Goal: Obtain resource: Obtain resource

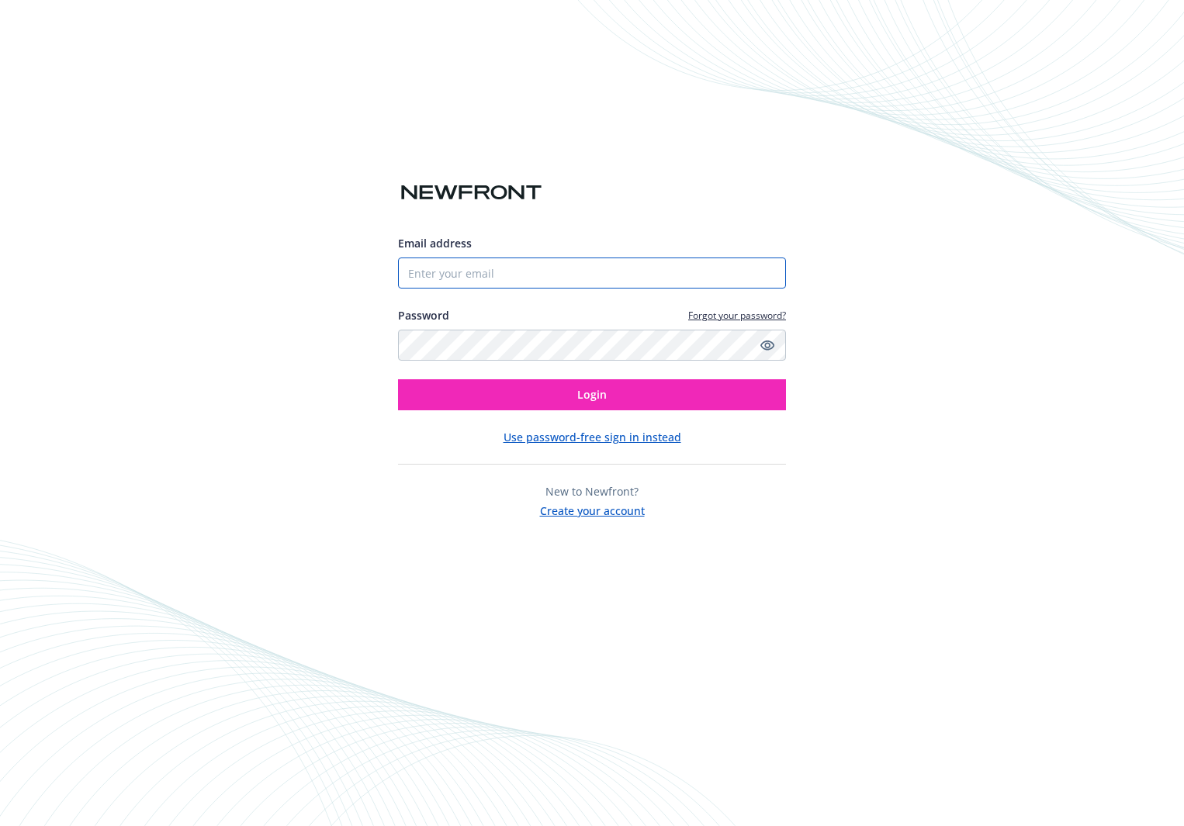
click at [595, 271] on input "Email address" at bounding box center [592, 273] width 388 height 31
type input "[PERSON_NAME][EMAIL_ADDRESS][PERSON_NAME][DOMAIN_NAME]"
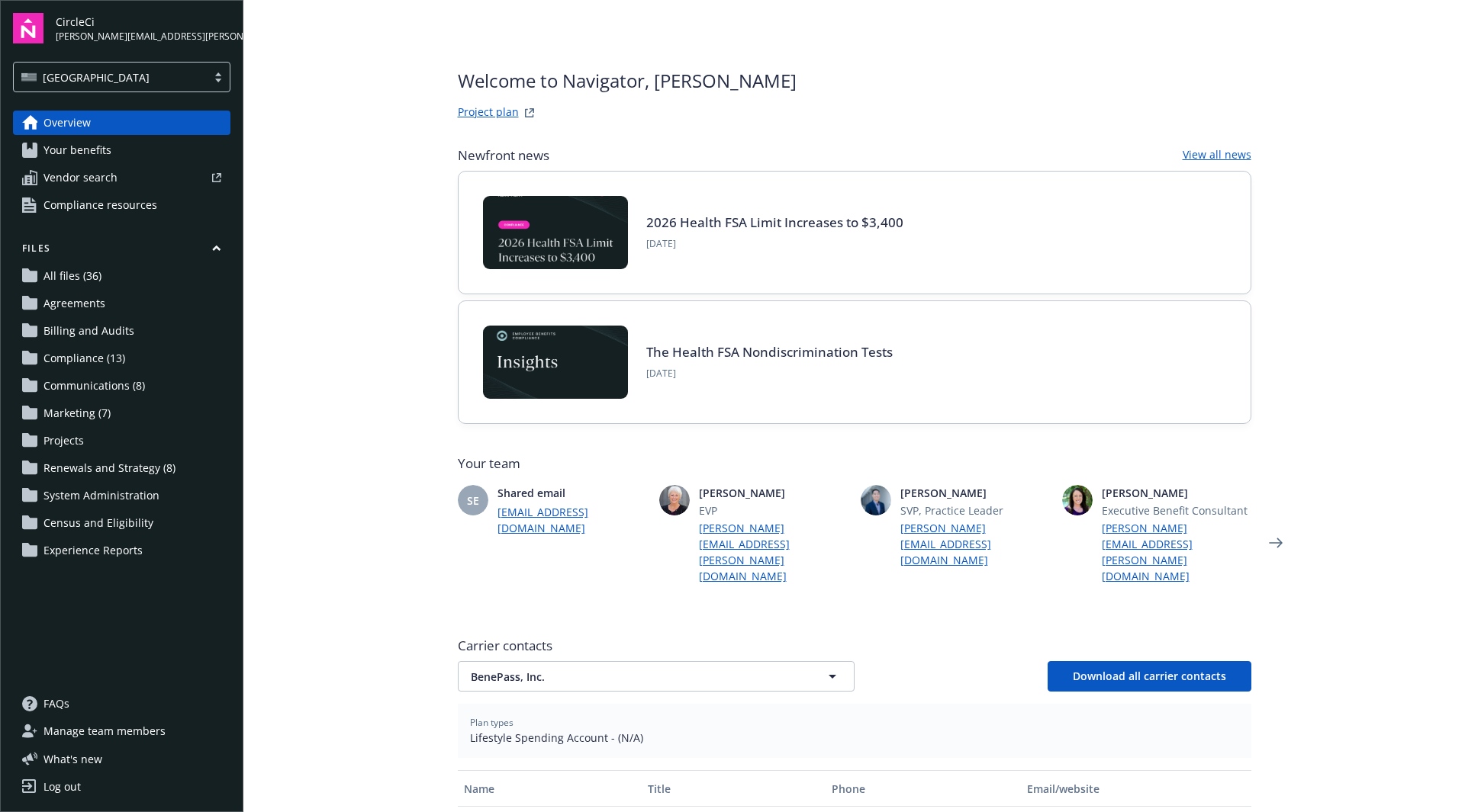
click at [108, 462] on span "Renewals and Strategy (8)" at bounding box center [109, 468] width 132 height 25
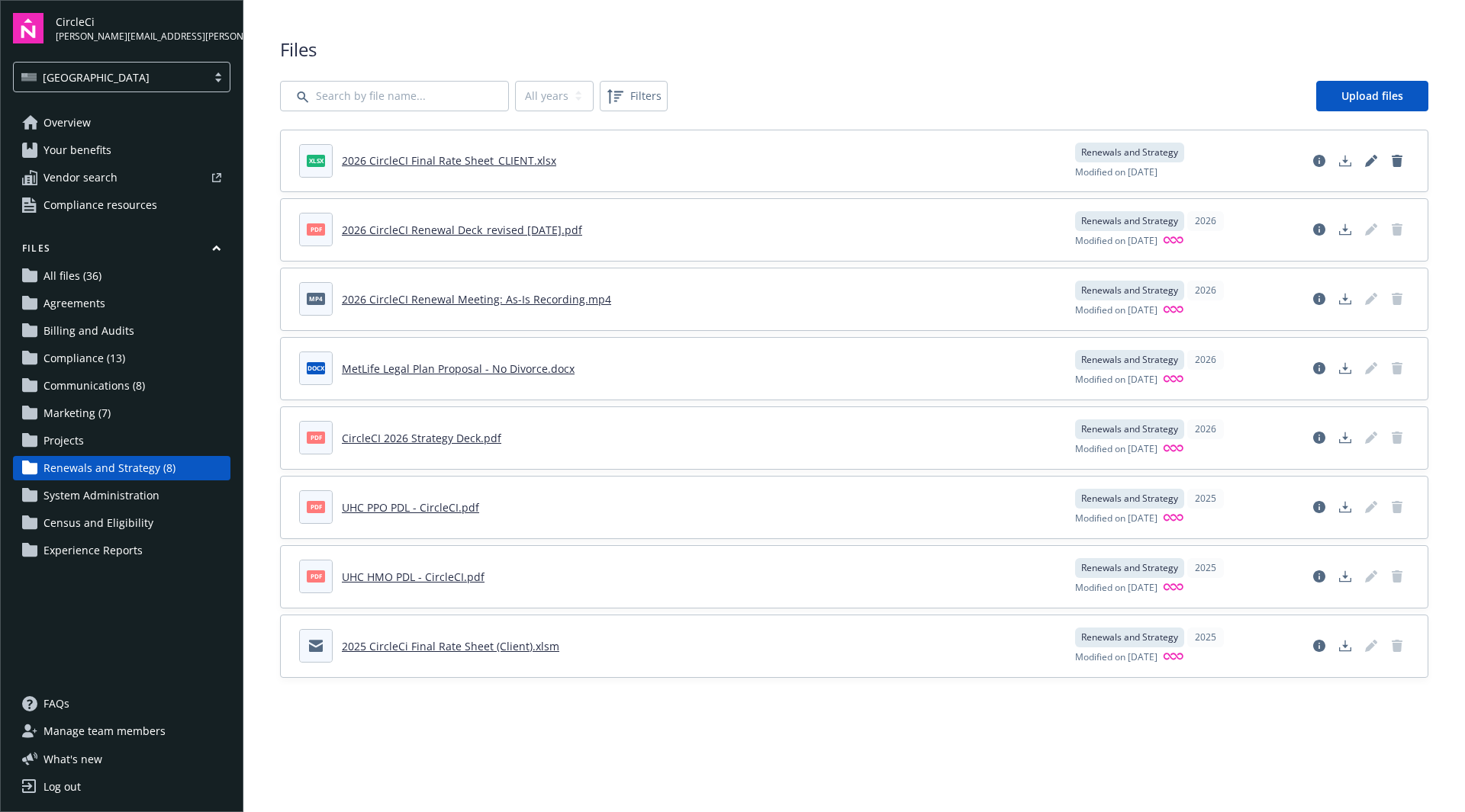
click at [69, 117] on span "Overview" at bounding box center [67, 123] width 47 height 25
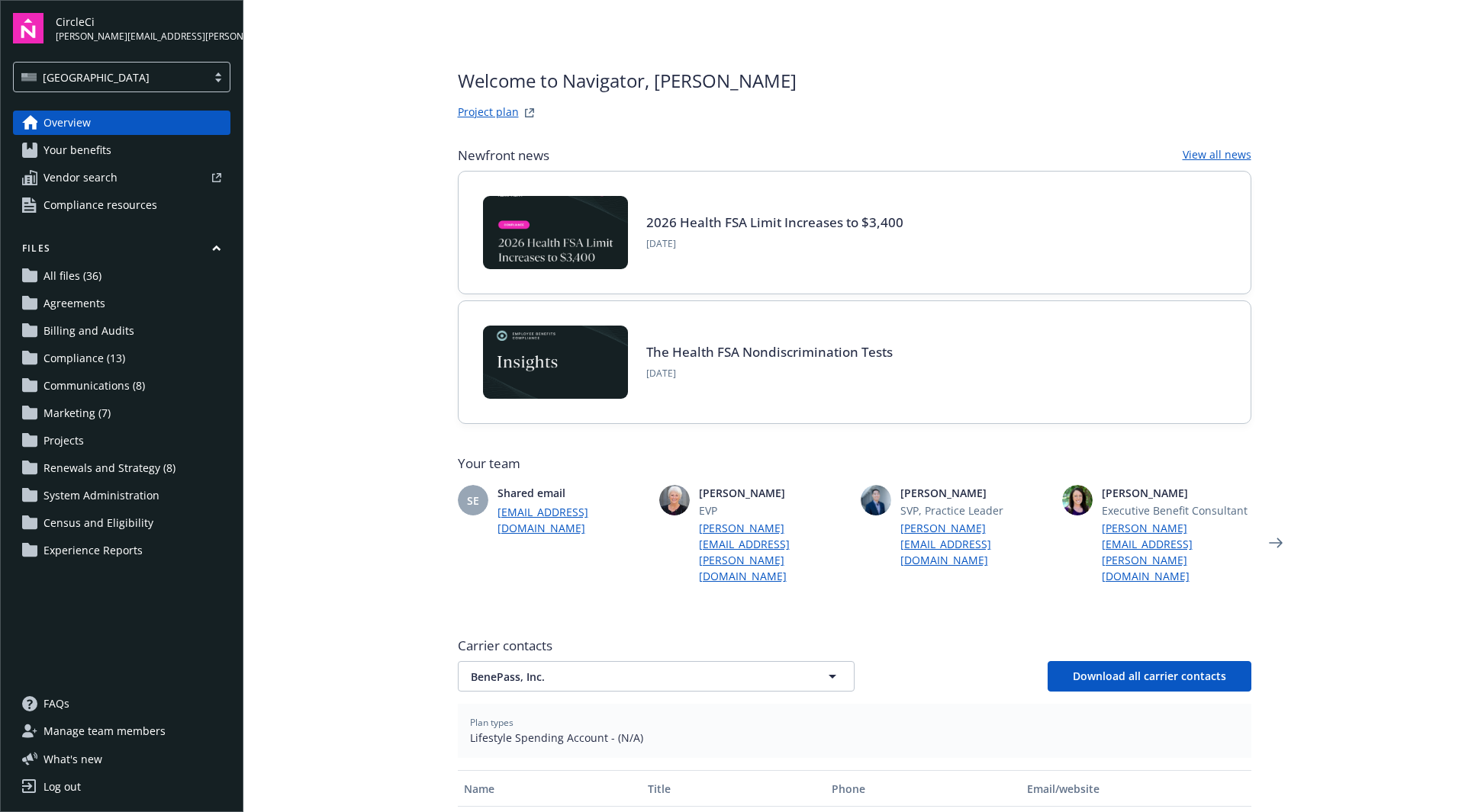
click at [71, 152] on span "Your benefits" at bounding box center [77, 149] width 68 height 25
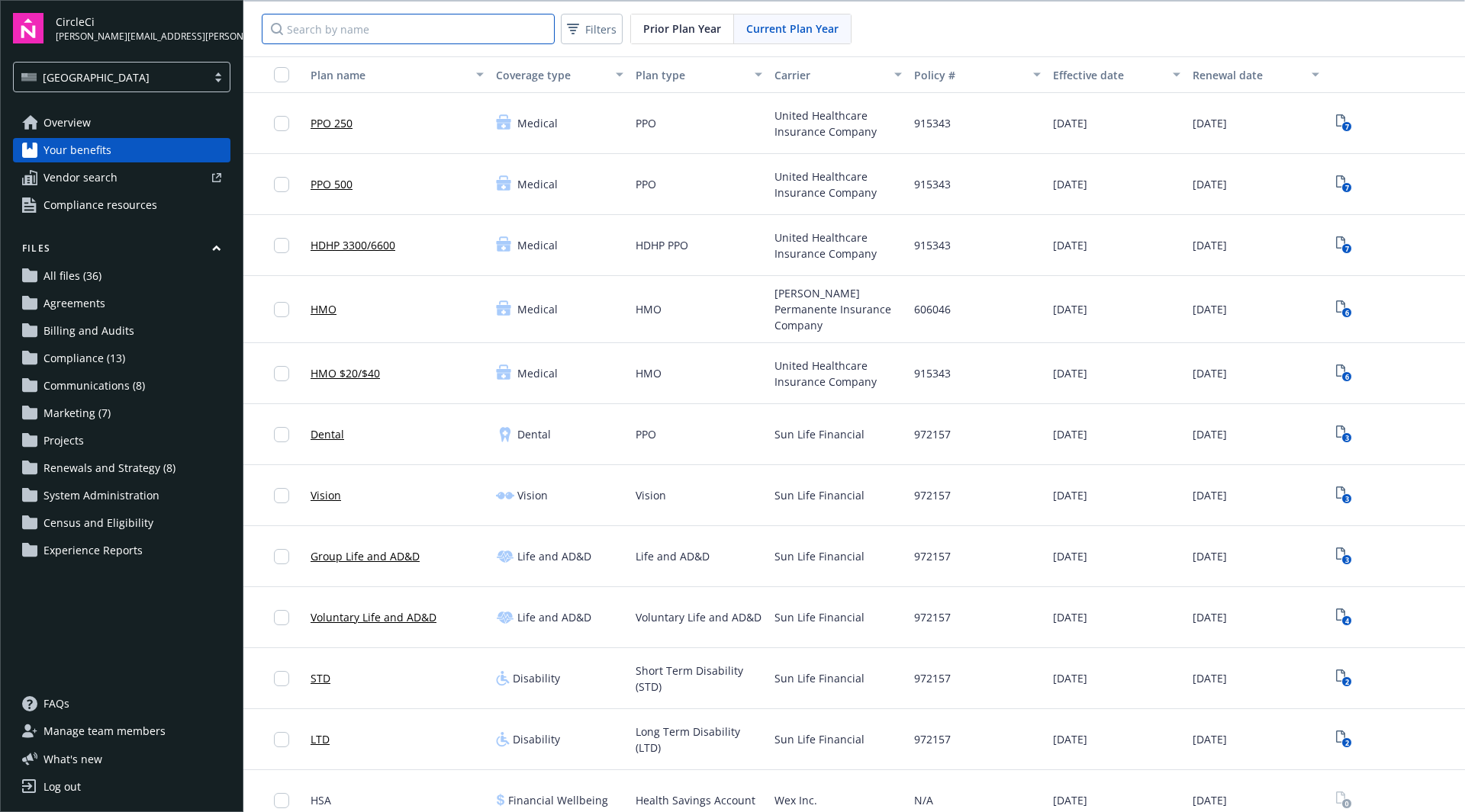
click at [383, 28] on input "Search by name" at bounding box center [408, 29] width 293 height 30
click at [113, 281] on link "All files (36)" at bounding box center [121, 275] width 217 height 25
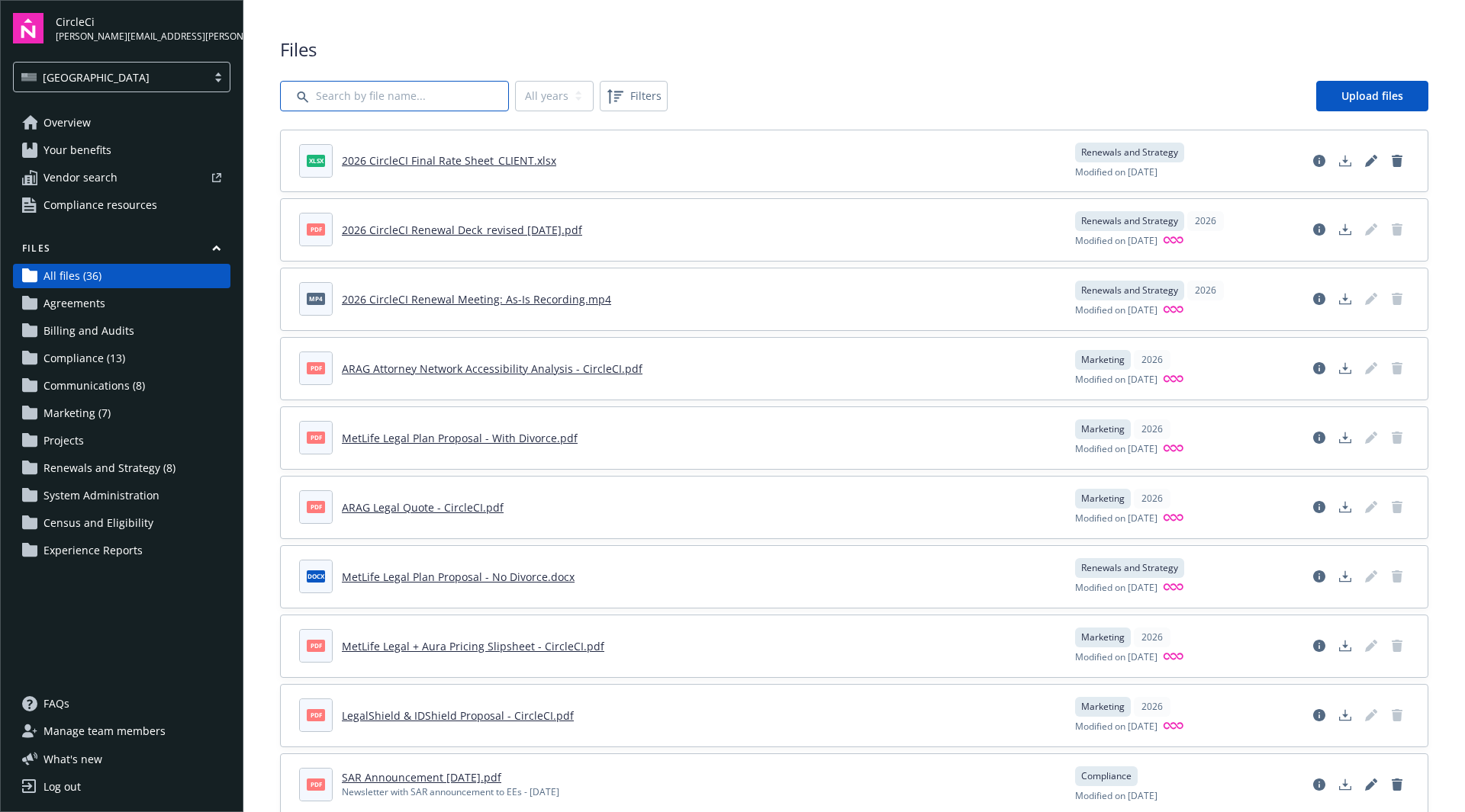
click at [366, 95] on input "Search by file name..." at bounding box center [394, 95] width 229 height 30
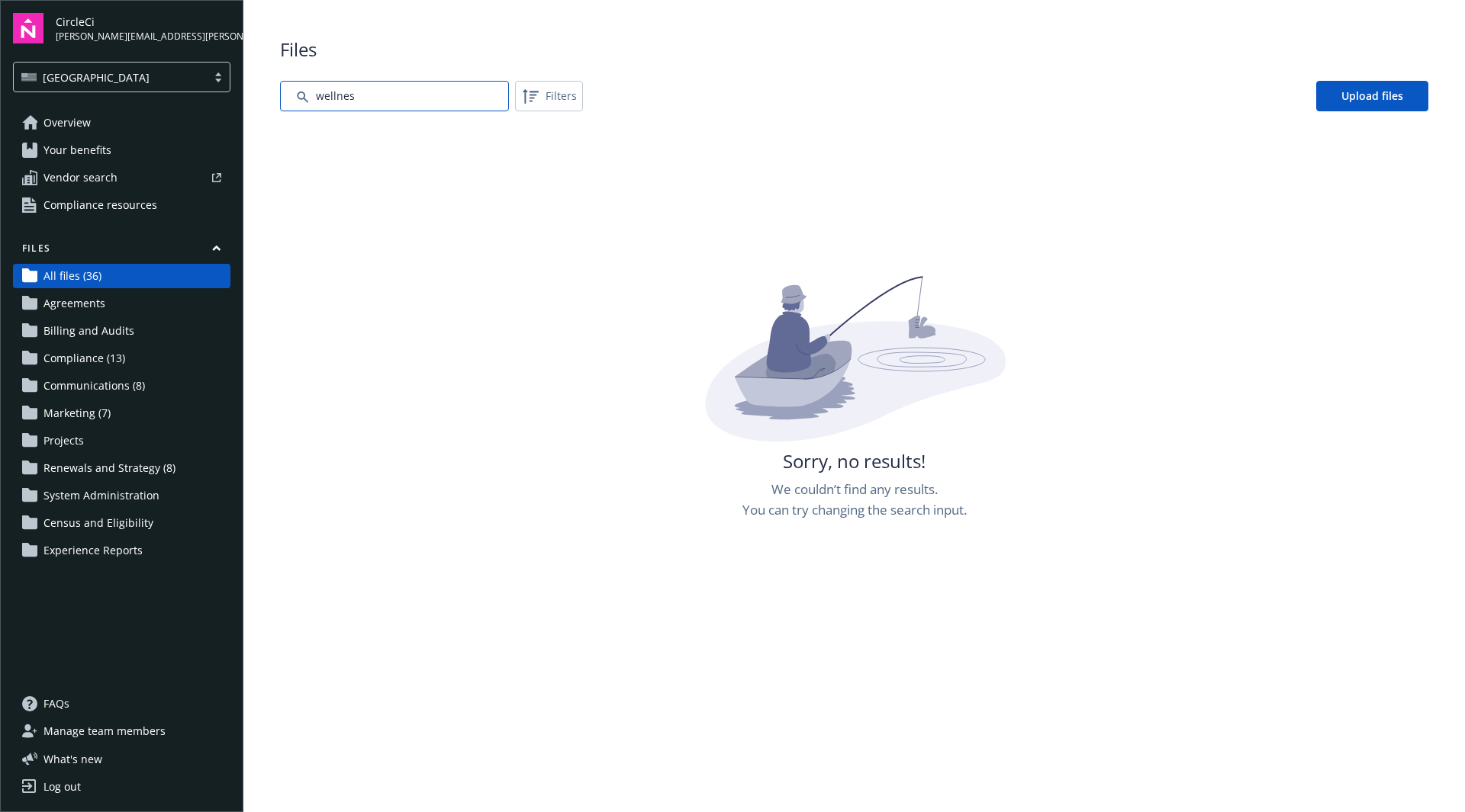
click at [380, 101] on input "Search by file name..." at bounding box center [394, 95] width 229 height 30
type input "wellness"
click at [114, 462] on span "Renewals and Strategy (8)" at bounding box center [109, 468] width 132 height 25
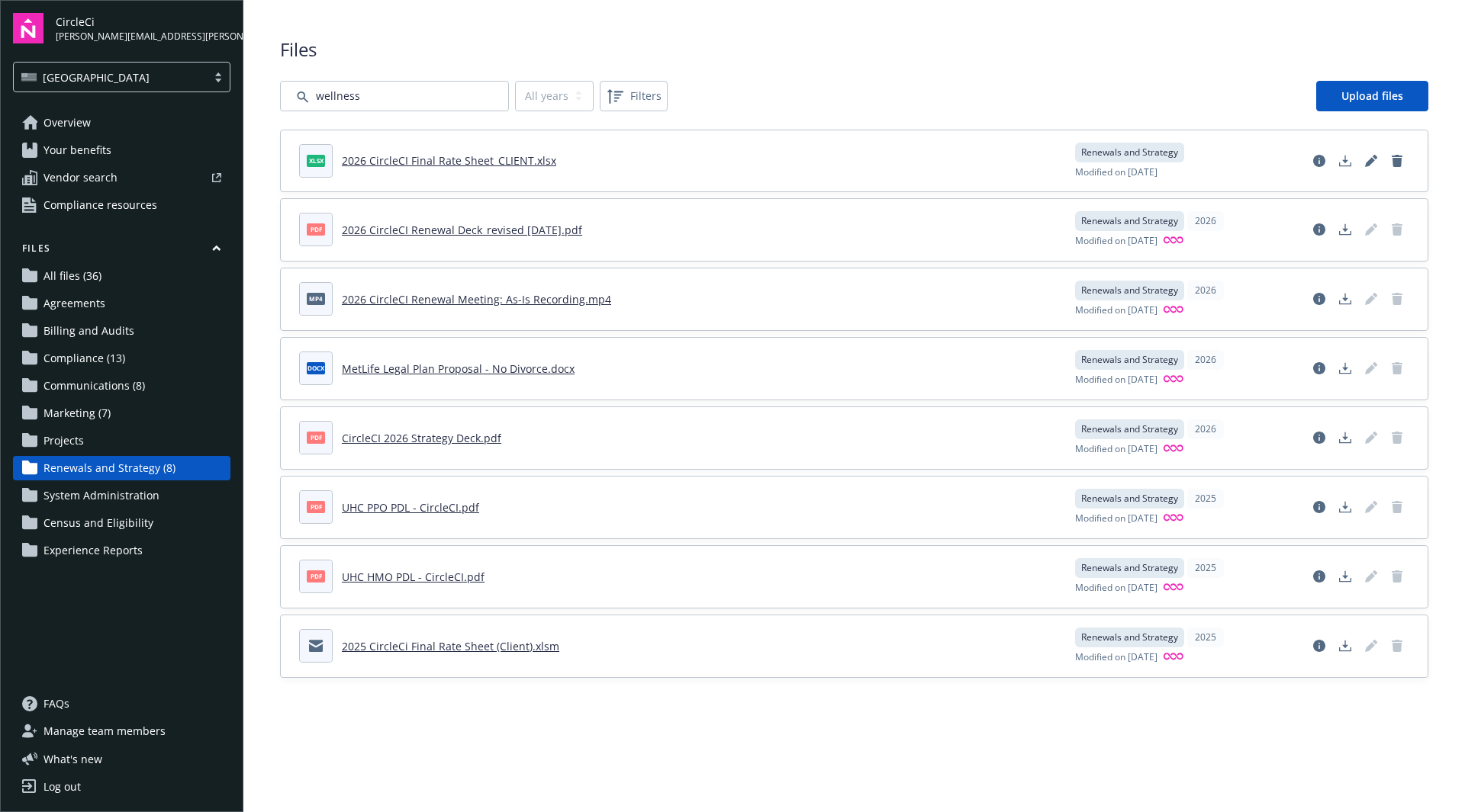
click at [438, 437] on link "CircleCI 2026 Strategy Deck.pdf" at bounding box center [422, 437] width 159 height 15
click at [129, 548] on span "Experience Reports" at bounding box center [92, 551] width 99 height 25
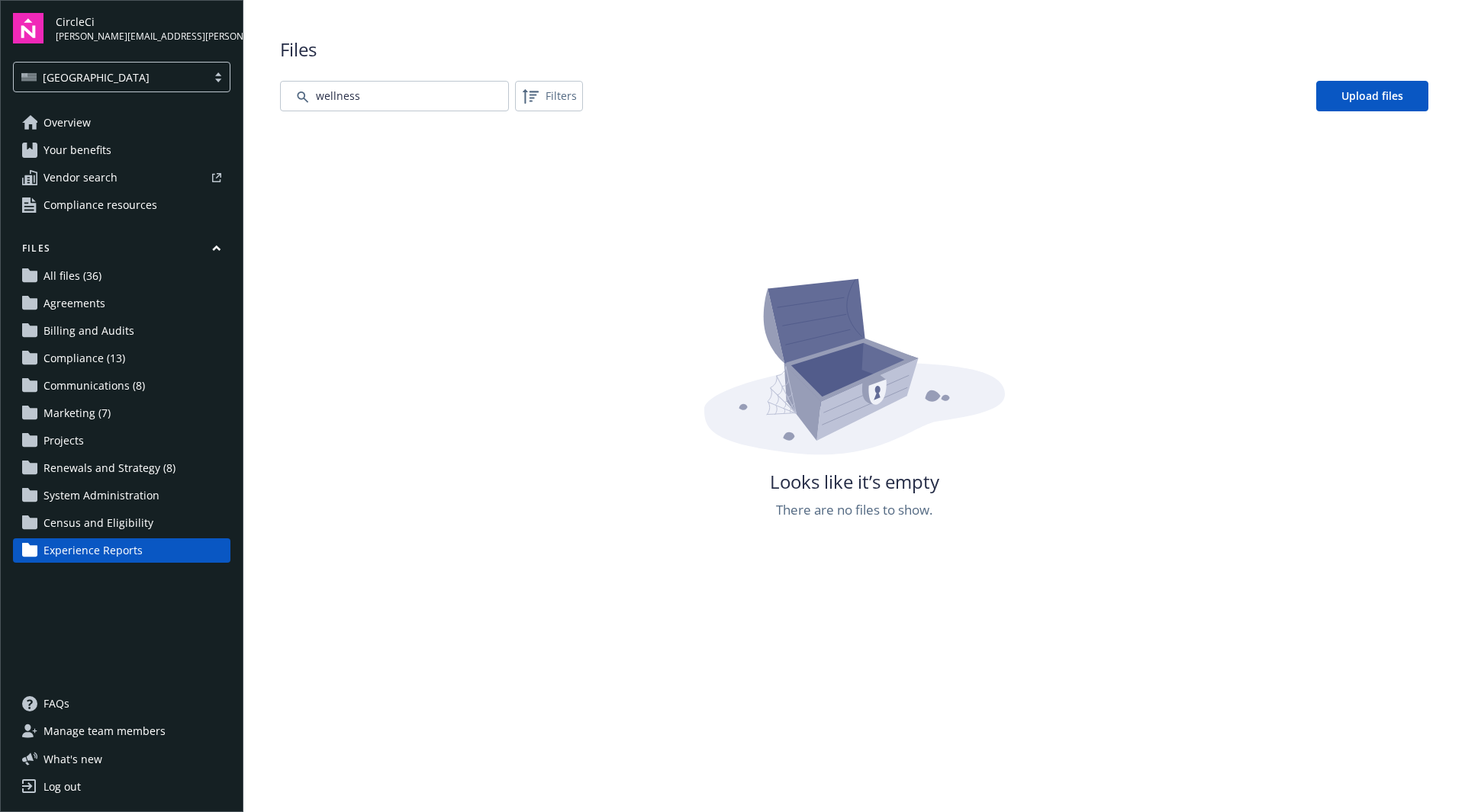
click at [100, 380] on span "Communications (8)" at bounding box center [93, 385] width 101 height 25
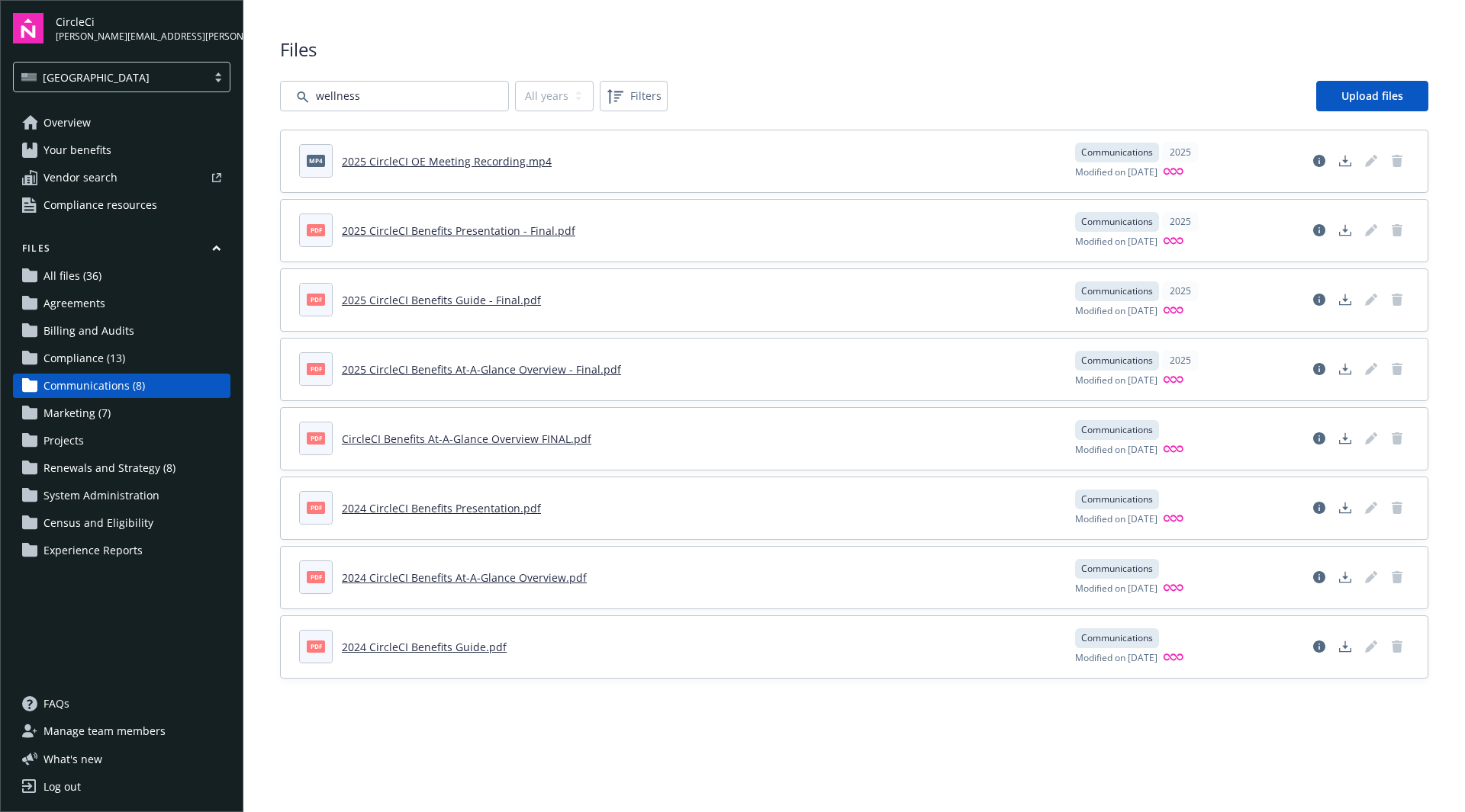
click at [100, 359] on span "Compliance (13)" at bounding box center [84, 358] width 82 height 25
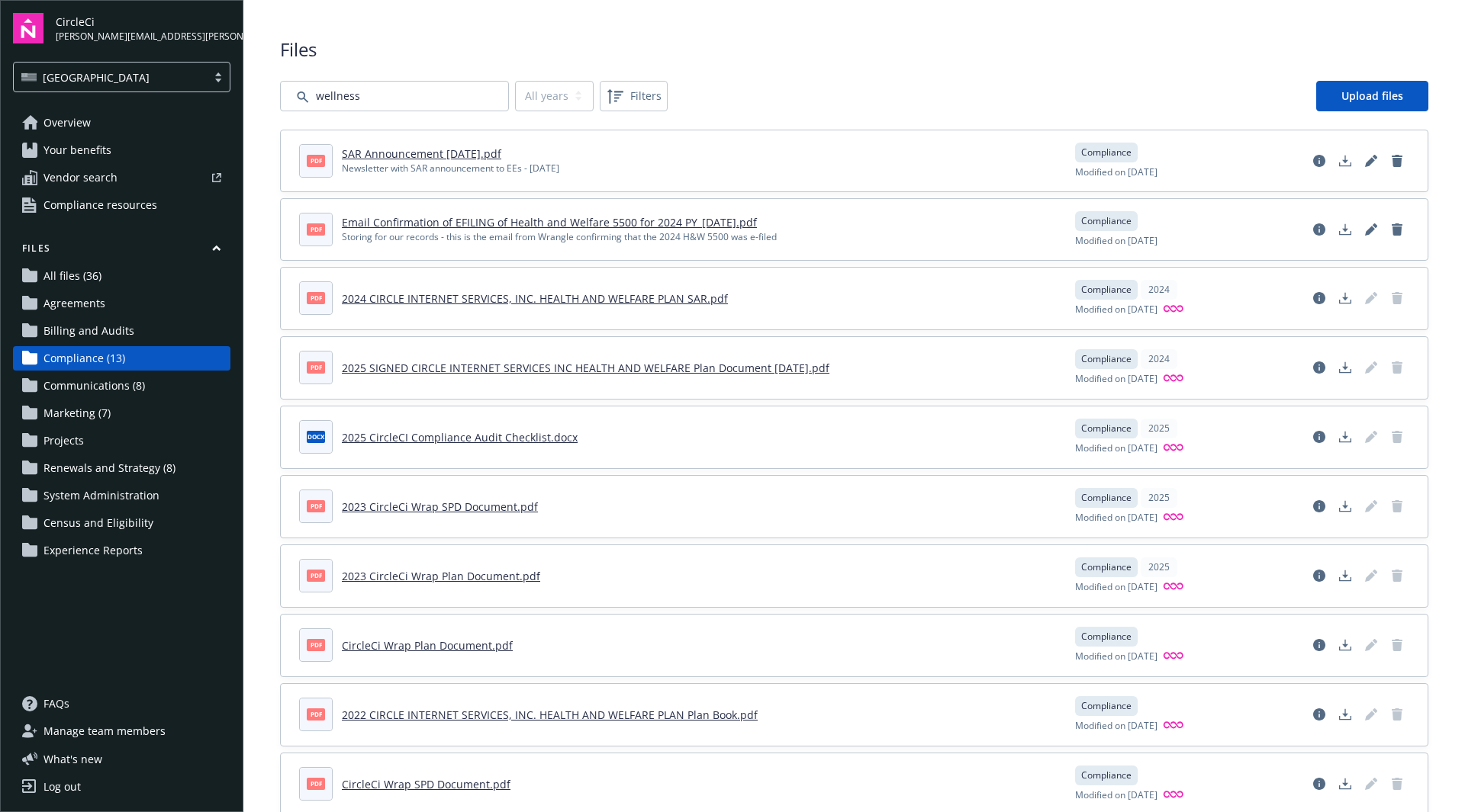
click at [110, 339] on span "Billing and Audits" at bounding box center [88, 330] width 90 height 25
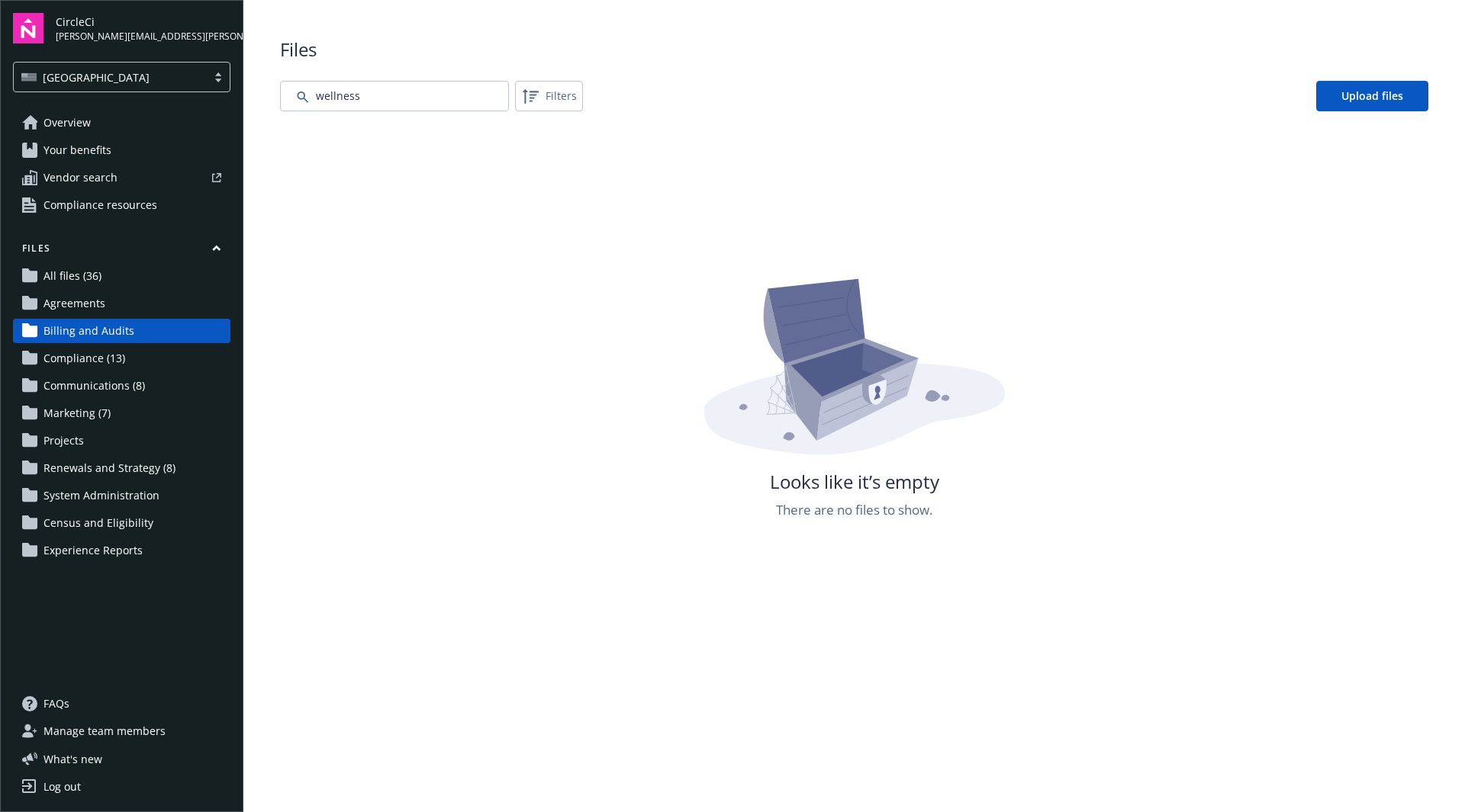
click at [97, 284] on span "All files (36)" at bounding box center [72, 275] width 58 height 25
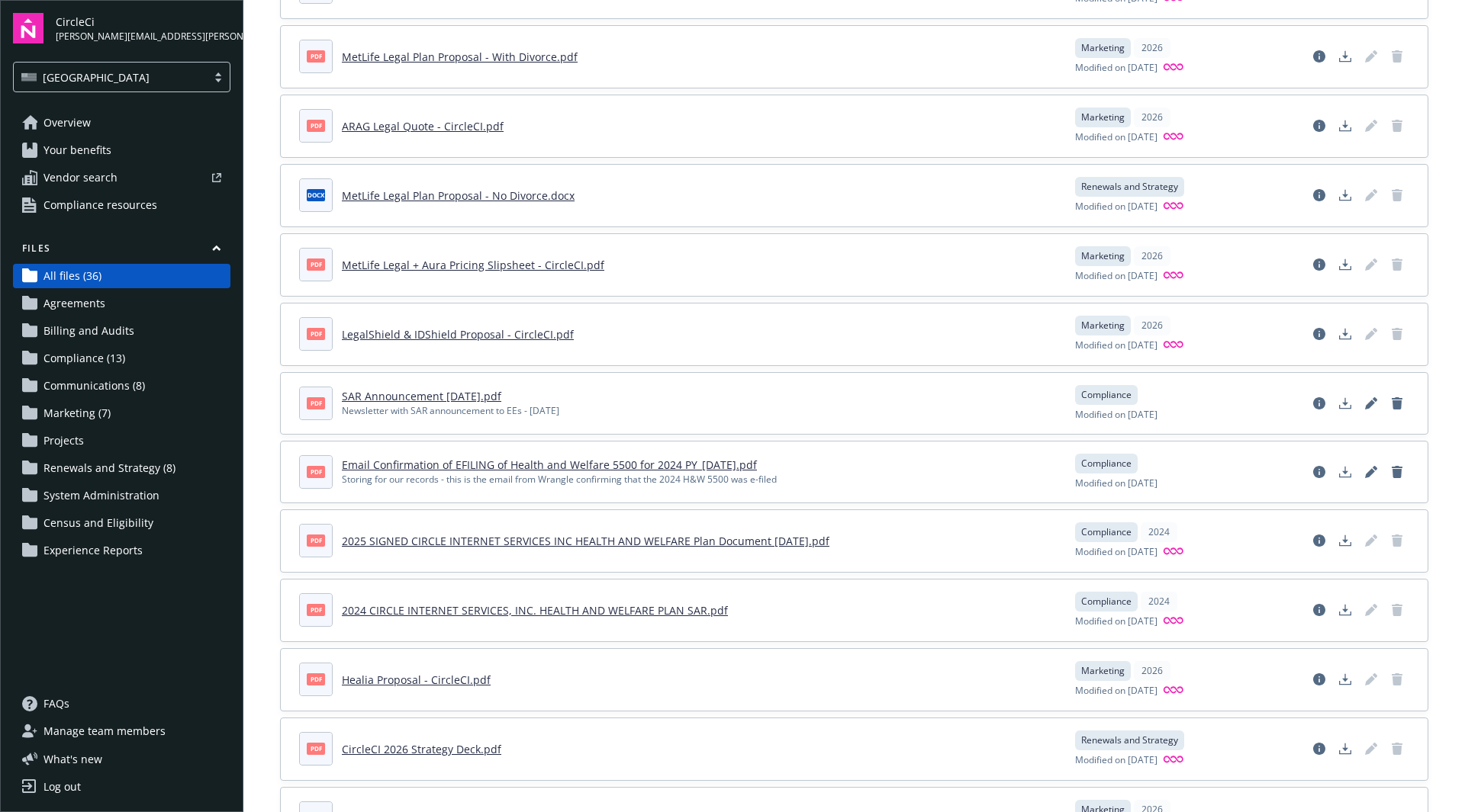
scroll to position [458, 0]
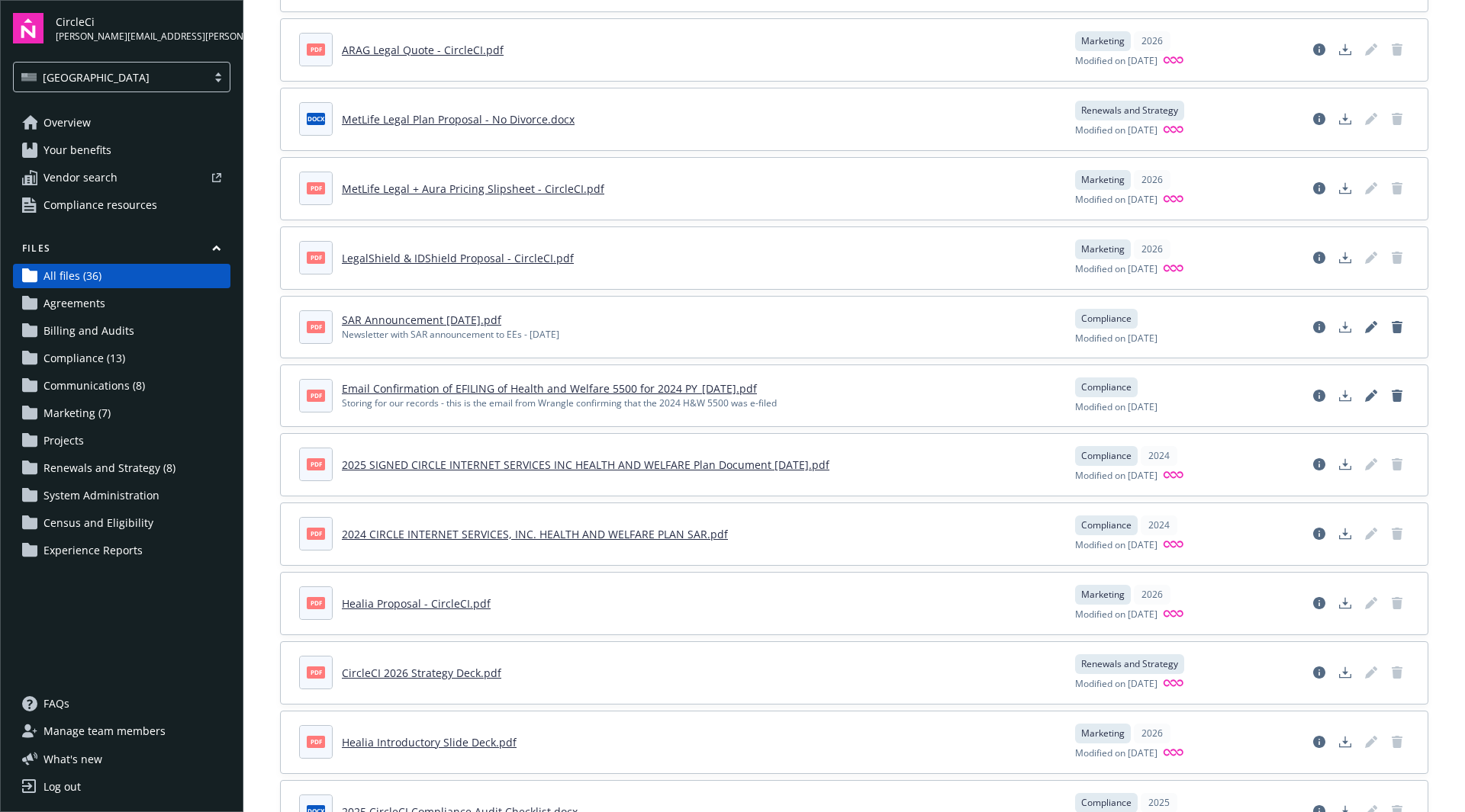
click at [440, 674] on link "CircleCI 2026 Strategy Deck.pdf" at bounding box center [422, 672] width 159 height 15
